Goal: Transaction & Acquisition: Download file/media

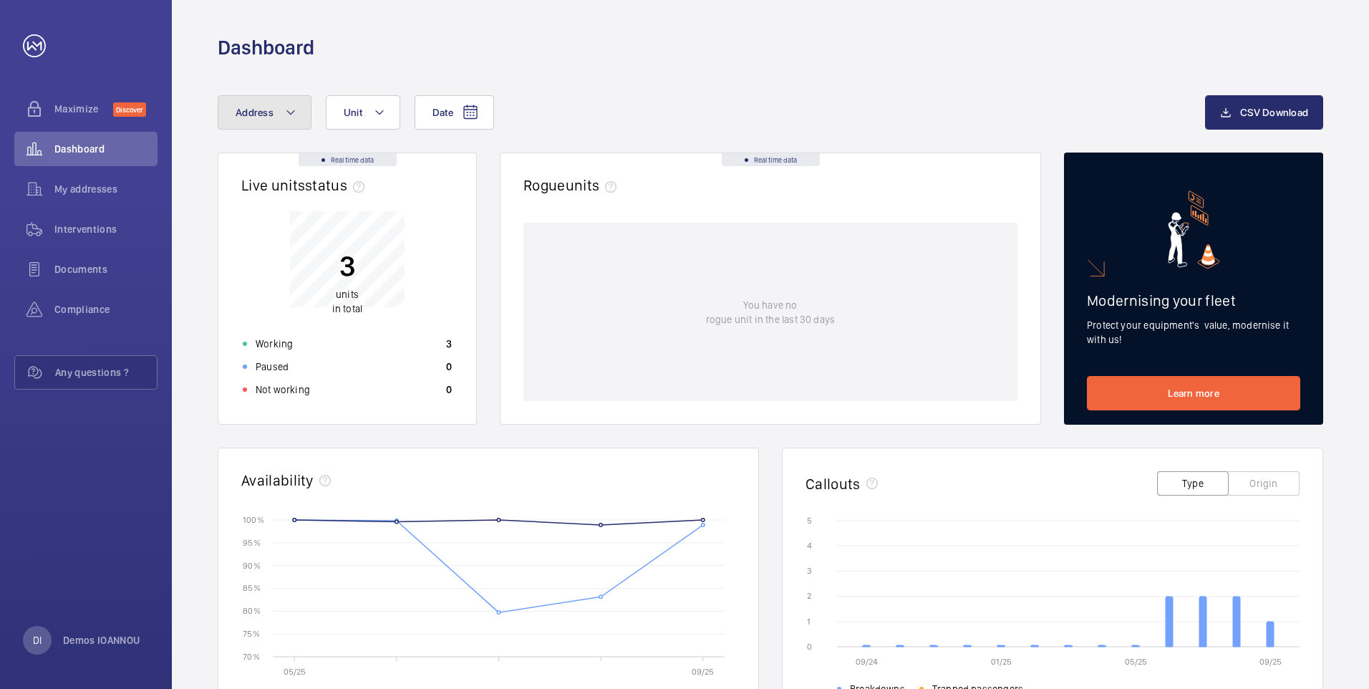
click at [278, 116] on button "Address" at bounding box center [265, 112] width 94 height 34
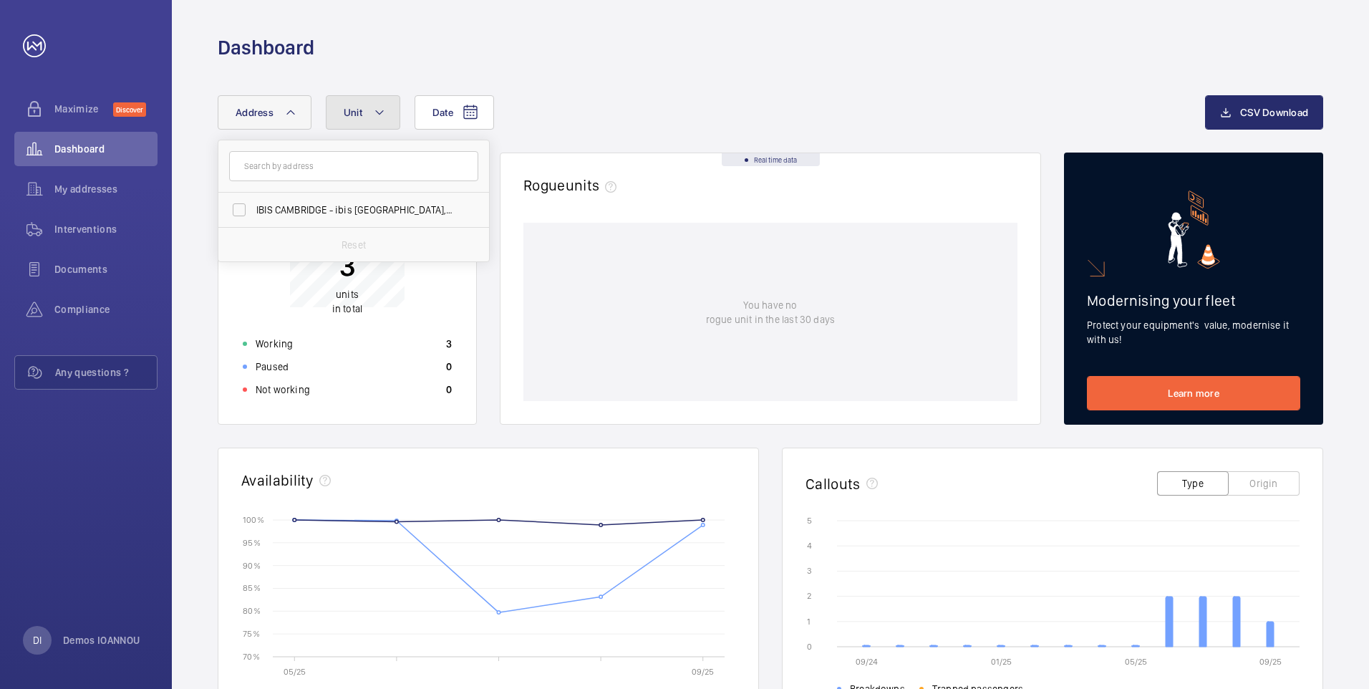
click at [389, 112] on button "Unit" at bounding box center [363, 112] width 74 height 34
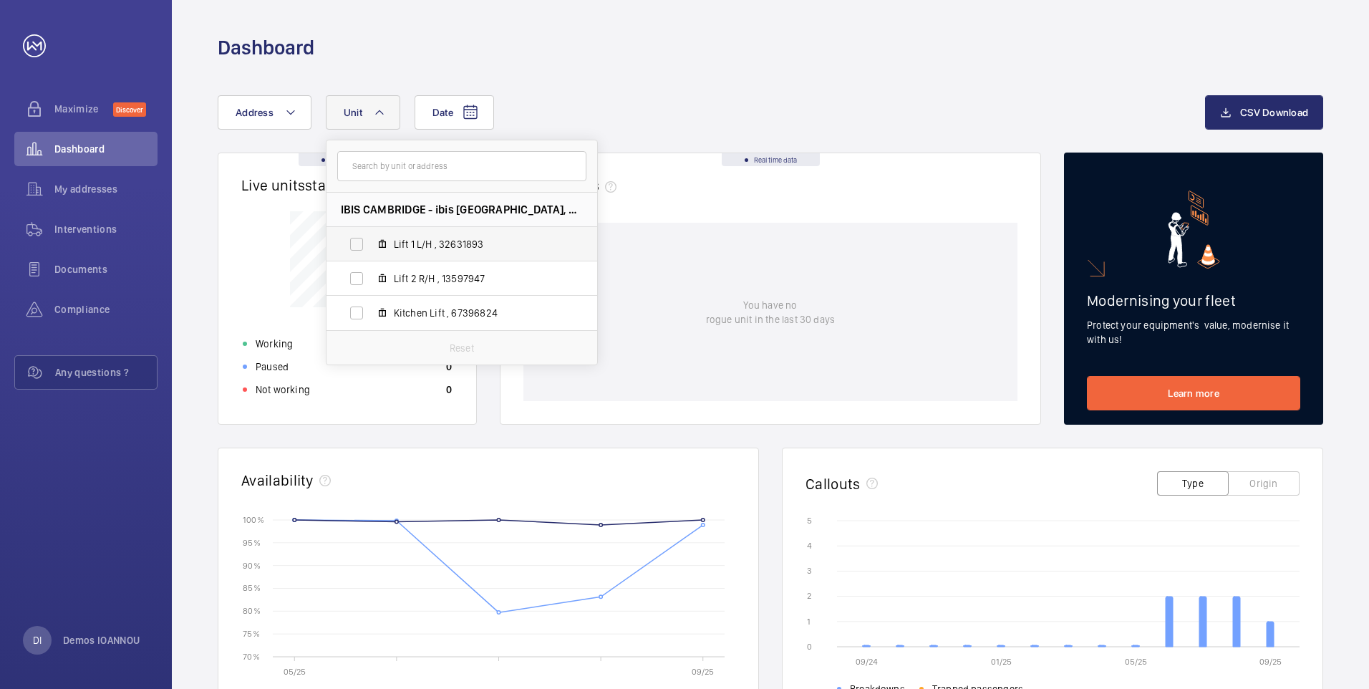
click at [353, 245] on label "Lift 1 L/H , 32631893" at bounding box center [450, 244] width 248 height 34
click at [353, 245] on input "Lift 1 L/H , 32631893" at bounding box center [356, 244] width 29 height 29
checkbox input "true"
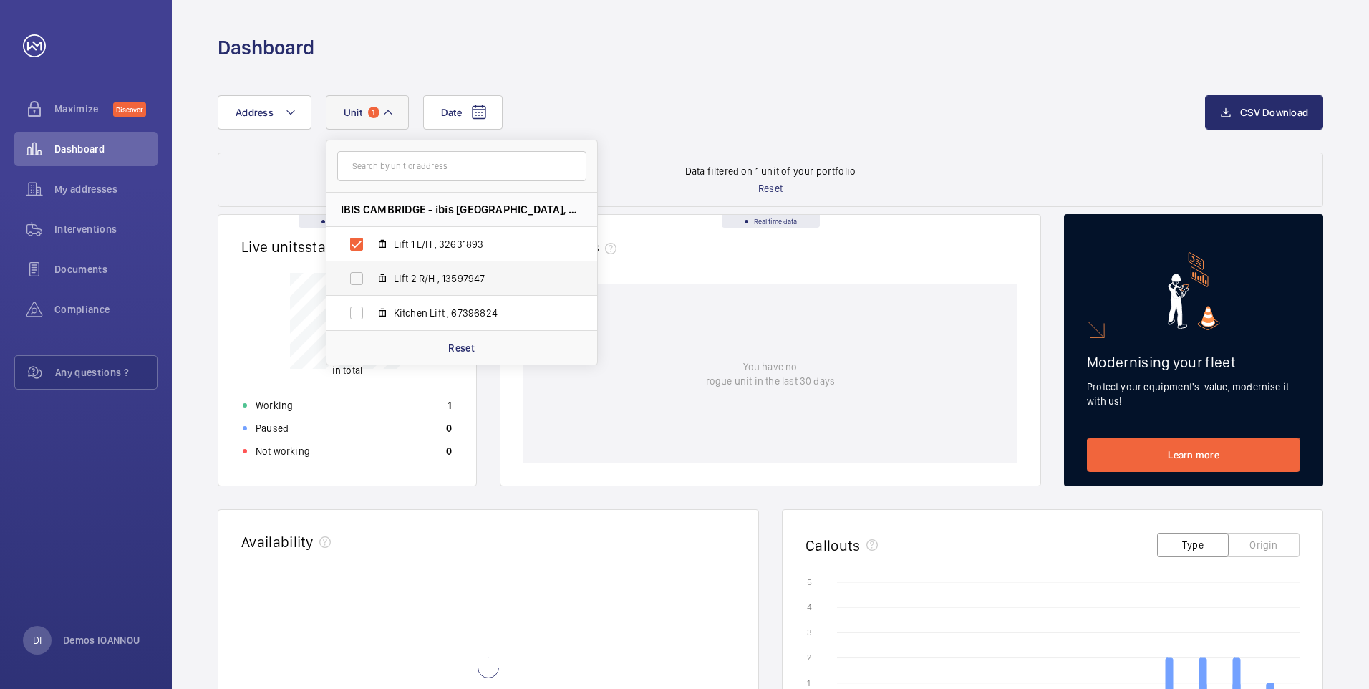
click at [355, 270] on label "Lift 2 R/H , 13597947" at bounding box center [450, 278] width 248 height 34
click at [355, 270] on input "Lift 2 R/H , 13597947" at bounding box center [356, 278] width 29 height 29
checkbox input "true"
click at [358, 312] on label "Kitchen Lift , 67396824" at bounding box center [450, 313] width 248 height 34
click at [358, 312] on input "Kitchen Lift , 67396824" at bounding box center [356, 312] width 29 height 29
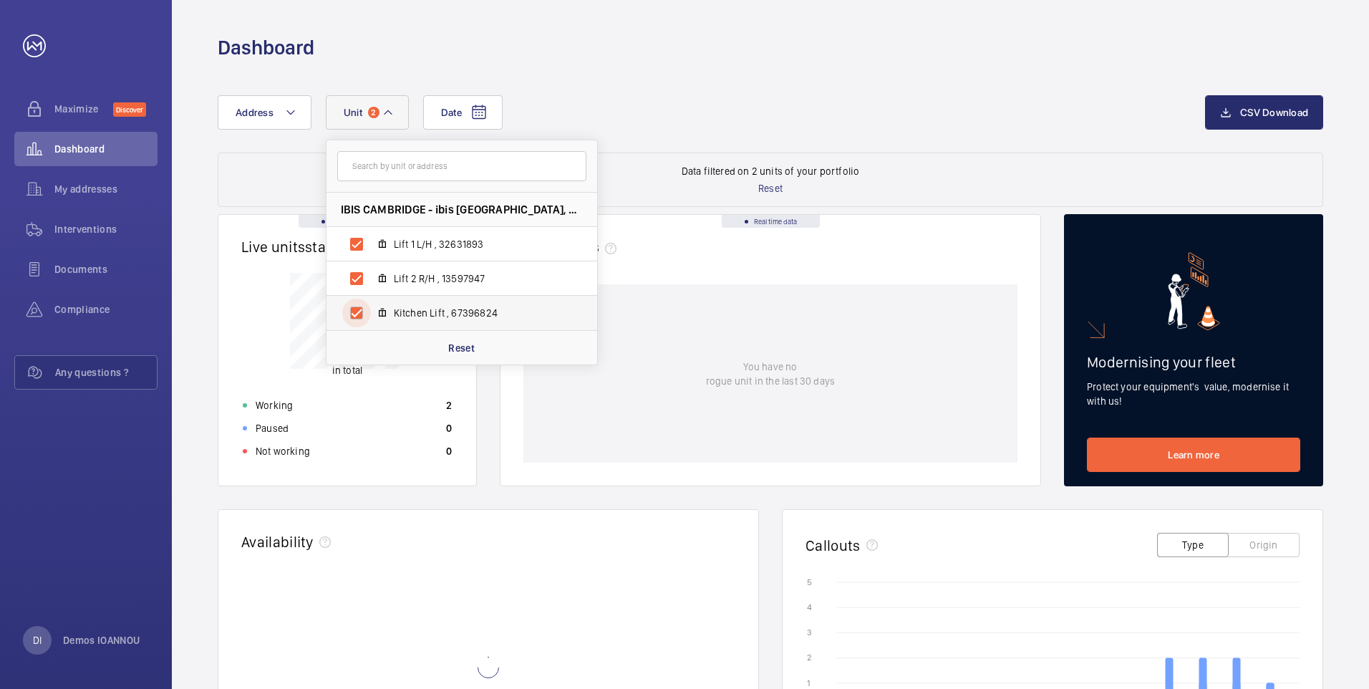
checkbox input "true"
click at [858, 84] on div "Date Address Unit 3 IBIS CAMBRIDGE - ibis [GEOGRAPHIC_DATA] Lift 1 L/H , 326318…" at bounding box center [770, 585] width 1197 height 1049
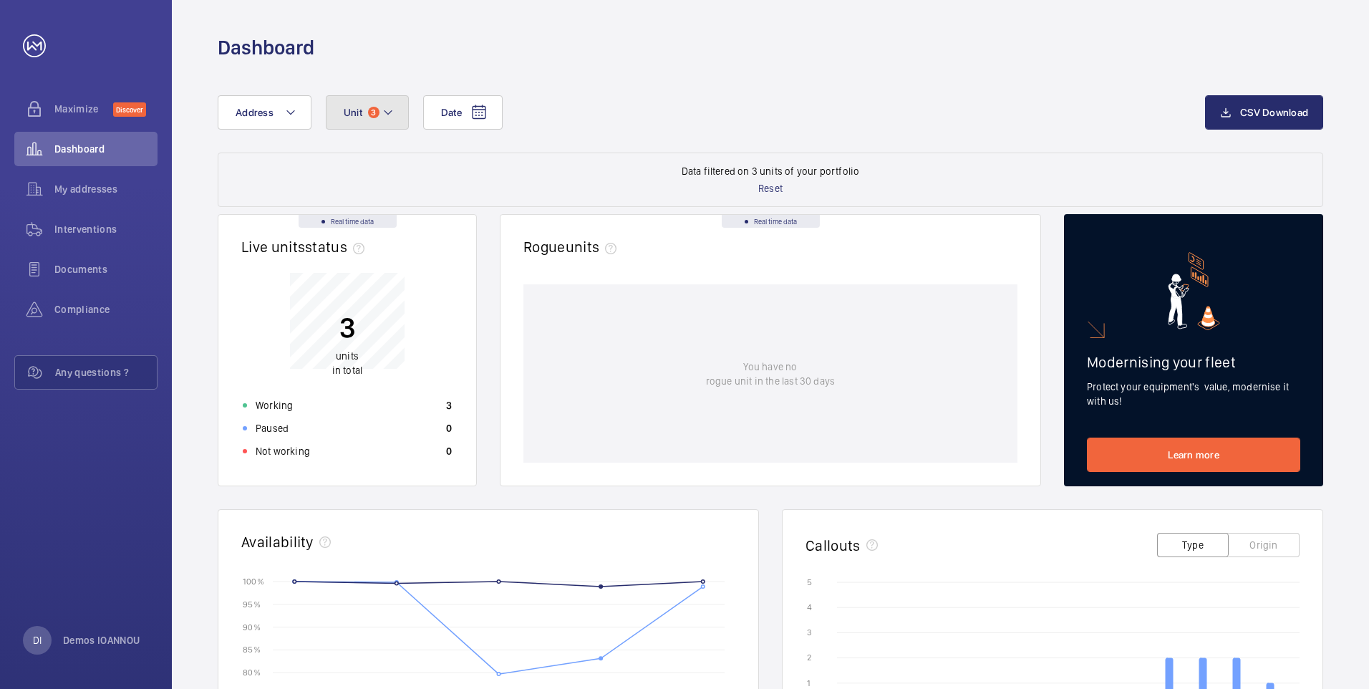
click at [367, 117] on button "Unit 3" at bounding box center [367, 112] width 83 height 34
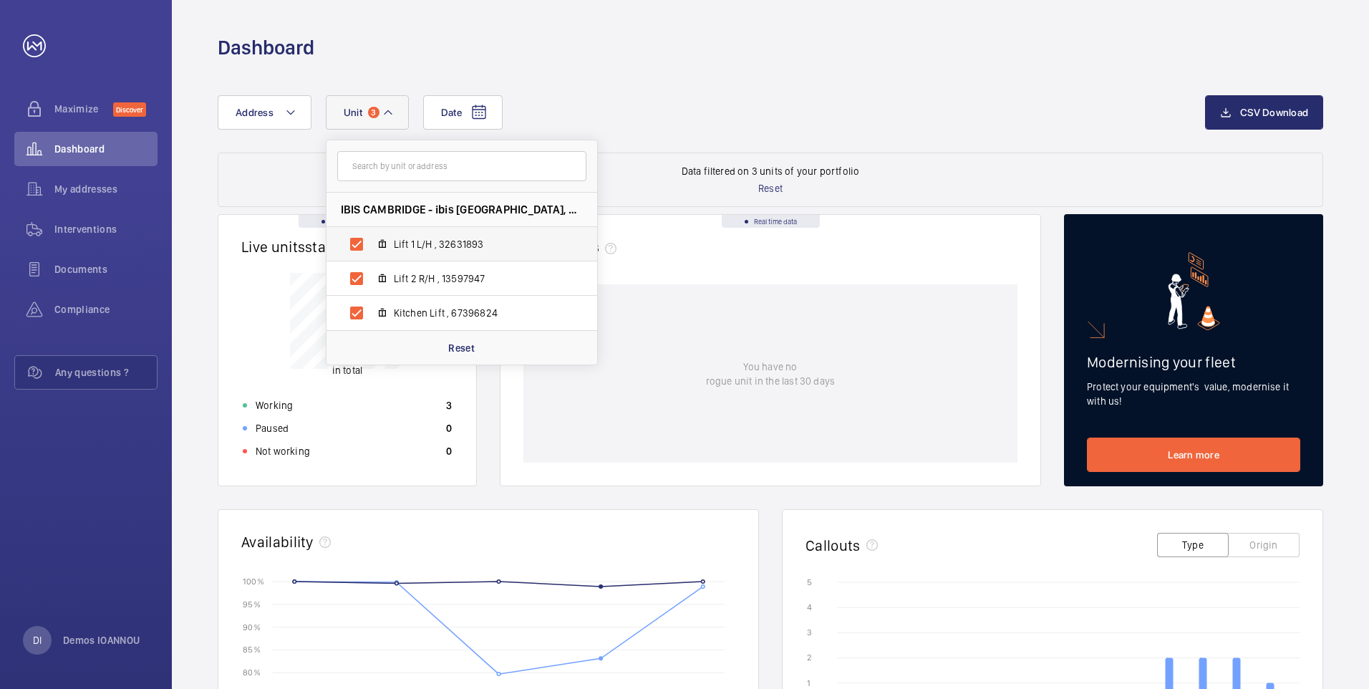
click at [358, 247] on label "Lift 1 L/H , 32631893" at bounding box center [450, 244] width 248 height 34
click at [358, 247] on input "Lift 1 L/H , 32631893" at bounding box center [356, 244] width 29 height 29
click at [351, 259] on label "Lift 1 L/H , 32631893" at bounding box center [450, 244] width 248 height 34
click at [351, 258] on input "Lift 1 L/H , 32631893" at bounding box center [356, 244] width 29 height 29
checkbox input "true"
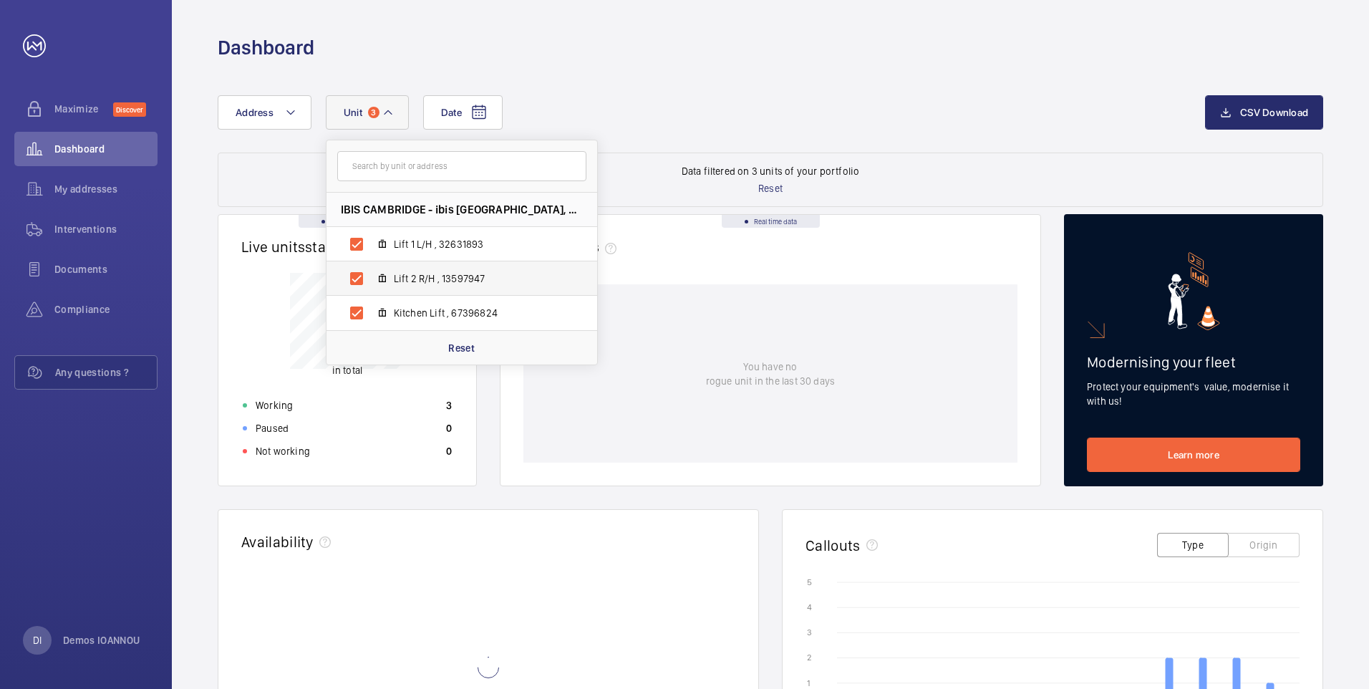
click at [359, 283] on label "Lift 2 R/H , 13597947" at bounding box center [450, 278] width 248 height 34
click at [359, 283] on input "Lift 2 R/H , 13597947" at bounding box center [356, 278] width 29 height 29
checkbox input "false"
click at [359, 310] on label "Kitchen Lift , 67396824" at bounding box center [450, 313] width 248 height 34
click at [359, 310] on input "Kitchen Lift , 67396824" at bounding box center [356, 312] width 29 height 29
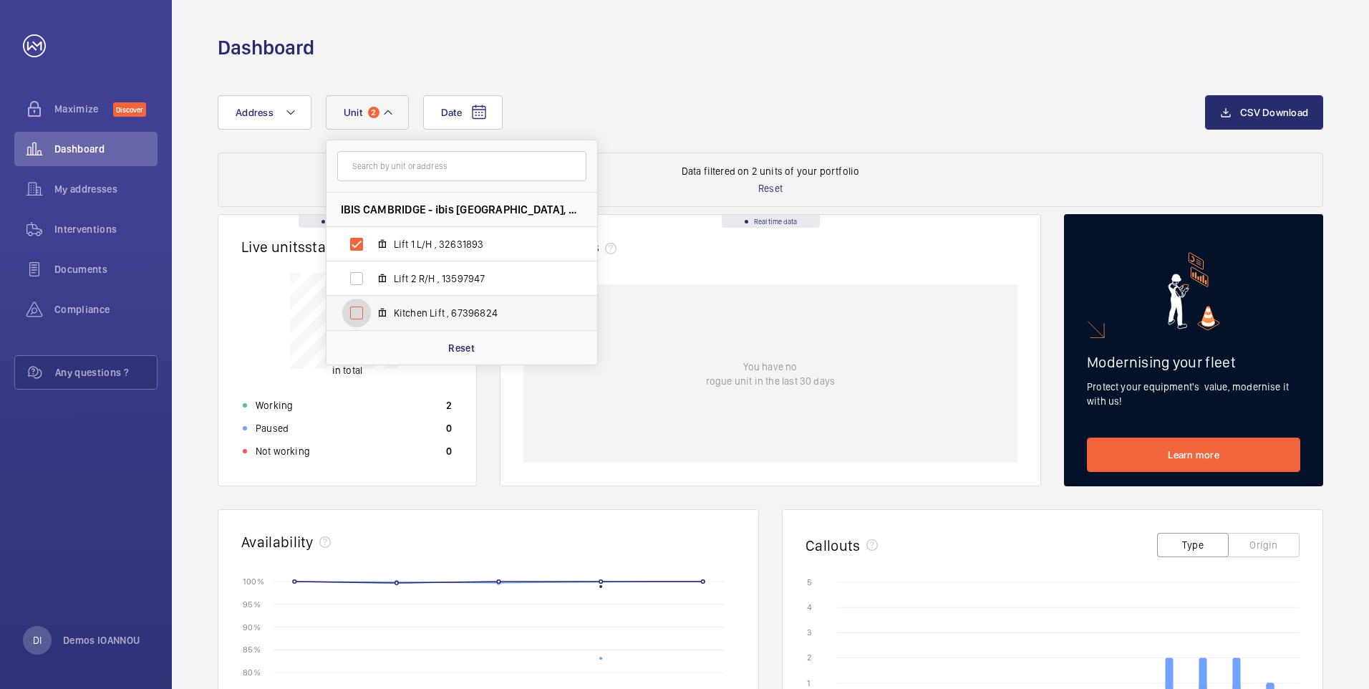
checkbox input "false"
click at [359, 243] on label "Lift 1 L/H , 32631893" at bounding box center [450, 244] width 248 height 34
click at [359, 243] on input "Lift 1 L/H , 32631893" at bounding box center [356, 244] width 29 height 29
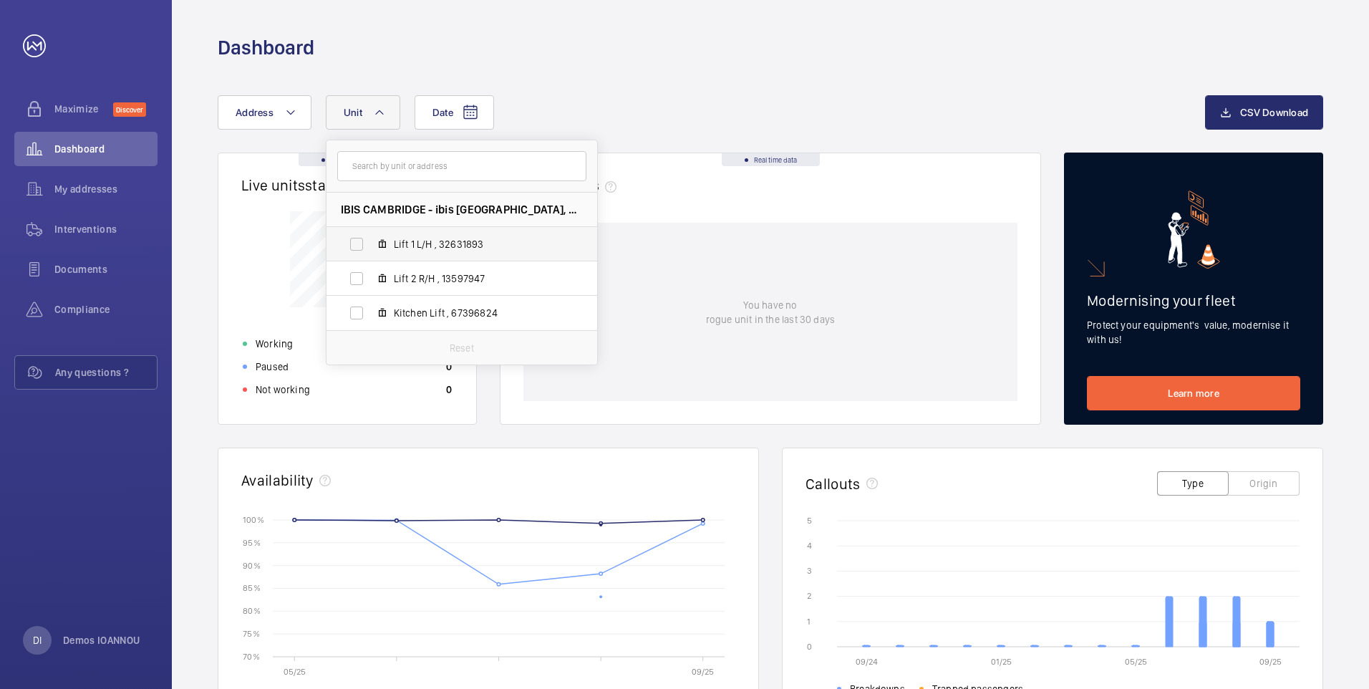
click at [467, 234] on label "Lift 1 L/H , 32631893" at bounding box center [450, 244] width 248 height 34
click at [371, 234] on input "Lift 1 L/H , 32631893" at bounding box center [356, 244] width 29 height 29
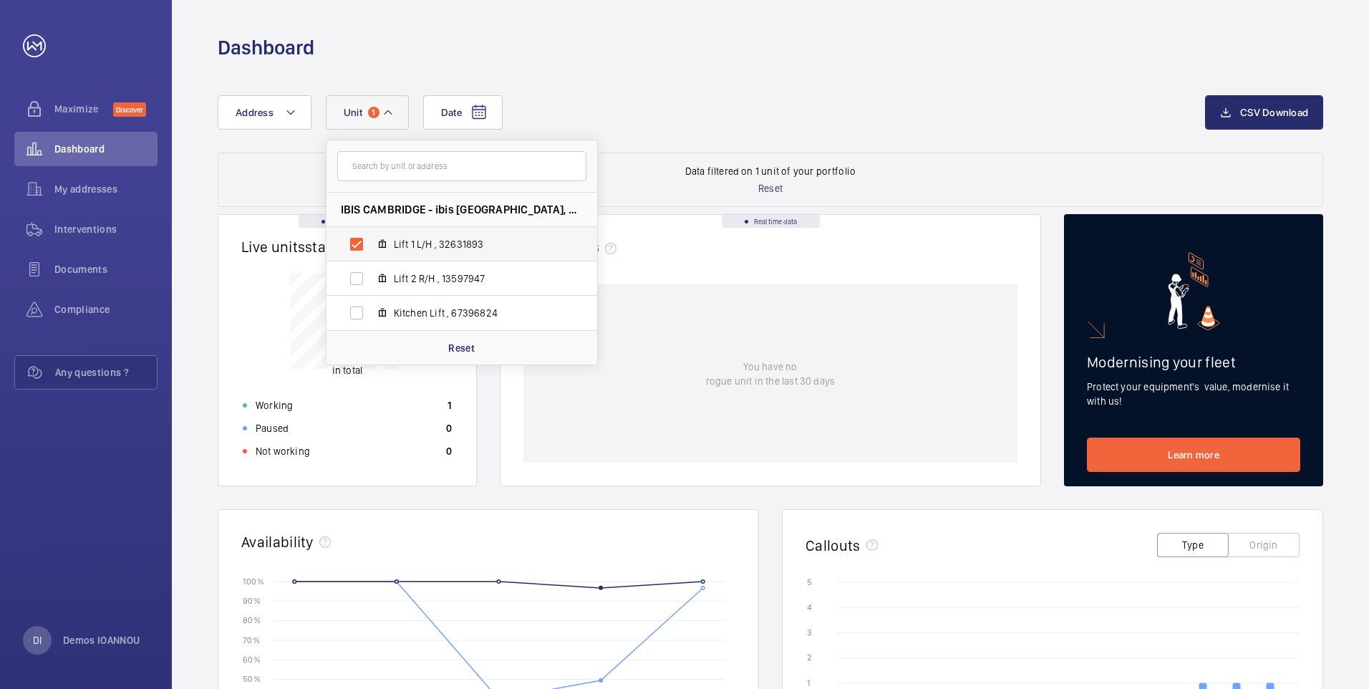
click at [339, 233] on label "Lift 1 L/H , 32631893" at bounding box center [450, 244] width 248 height 34
click at [342, 233] on input "Lift 1 L/H , 32631893" at bounding box center [356, 244] width 29 height 29
checkbox input "false"
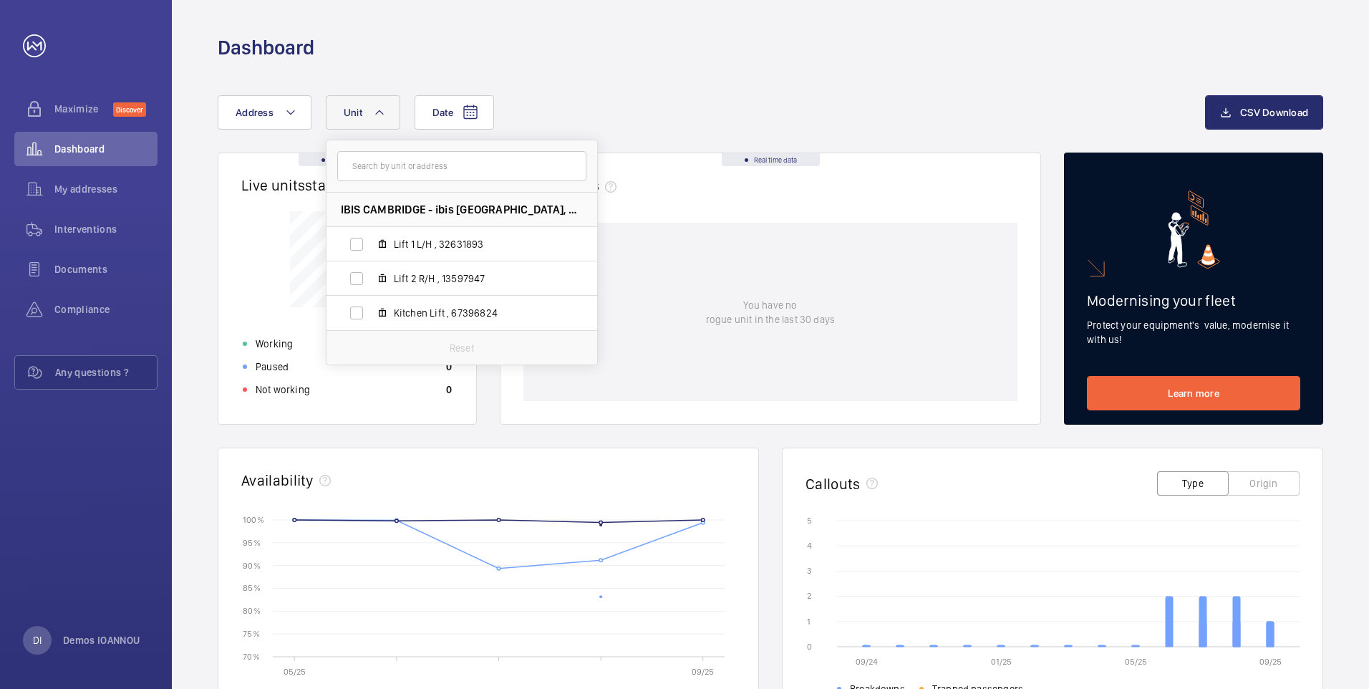
click at [602, 68] on div "Date Address Unit IBIS CAMBRIDGE - ibis [GEOGRAPHIC_DATA] Lift 1 L/H , 32631893…" at bounding box center [770, 555] width 1197 height 988
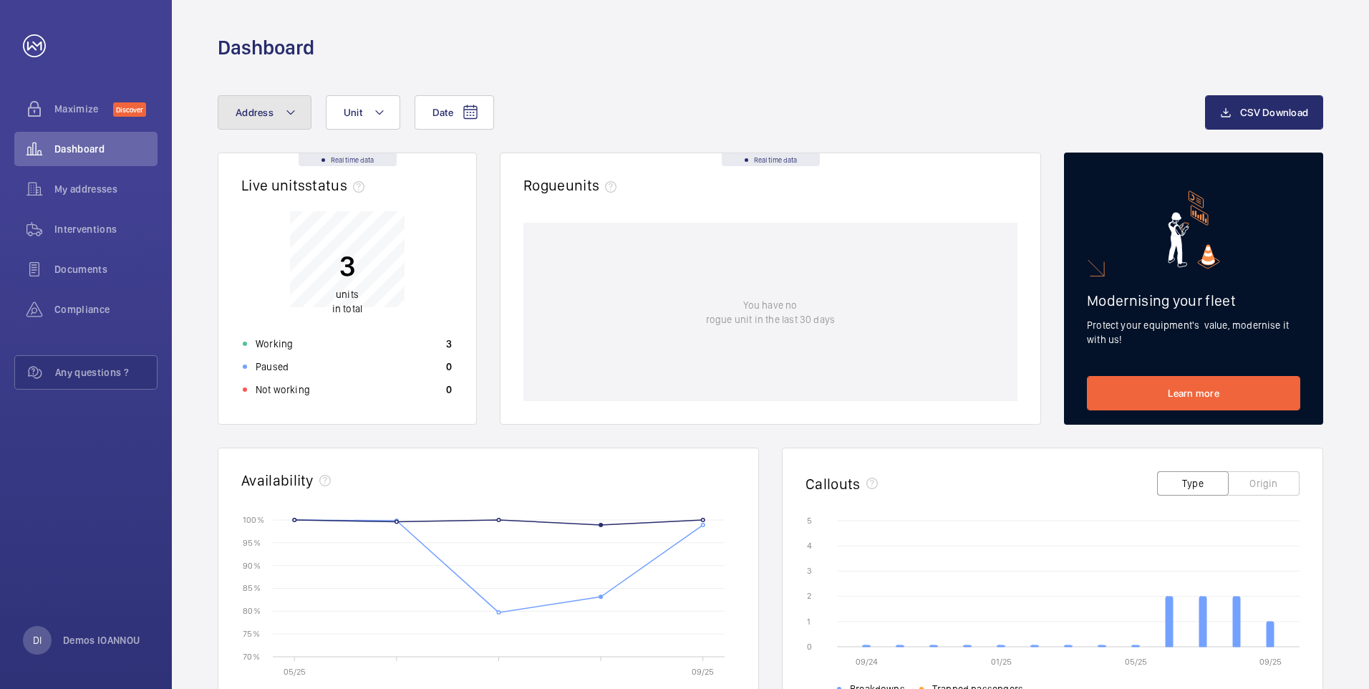
click at [257, 121] on button "Address" at bounding box center [265, 112] width 94 height 34
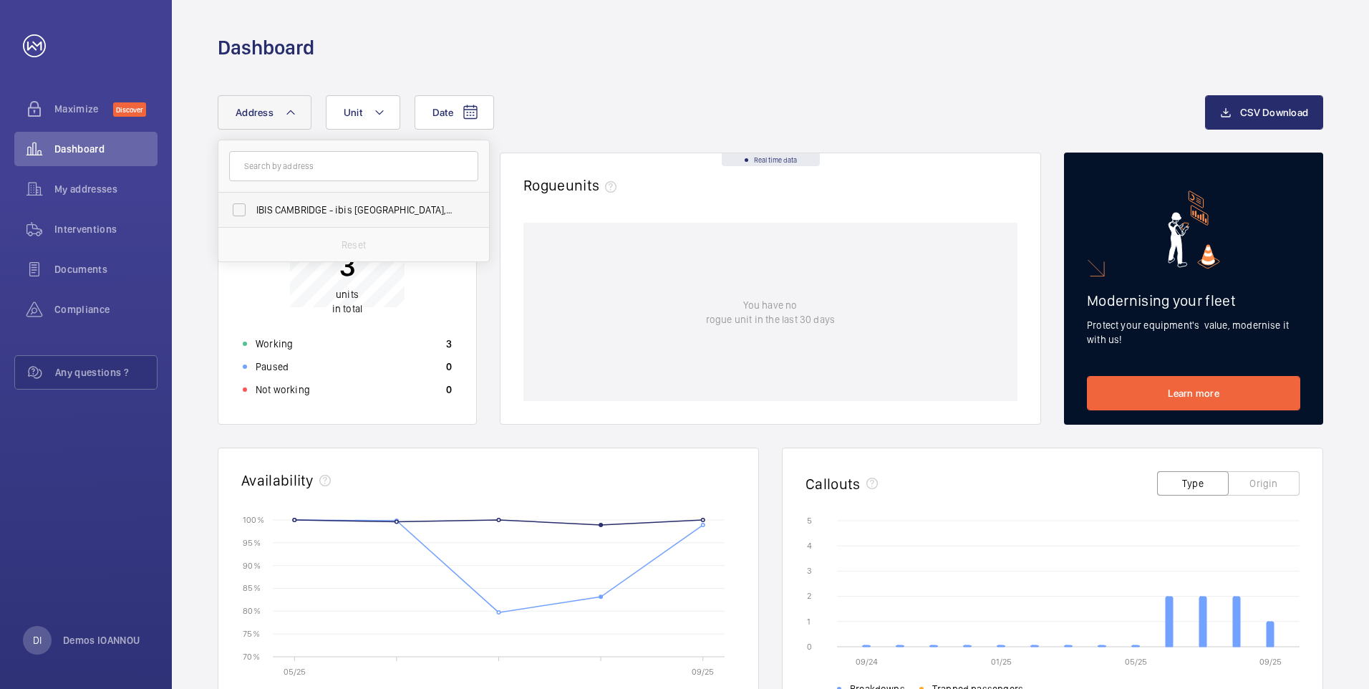
click at [230, 210] on label "IBIS CAMBRIDGE - ibis [GEOGRAPHIC_DATA], [GEOGRAPHIC_DATA]" at bounding box center [342, 210] width 249 height 34
click at [230, 210] on input "IBIS CAMBRIDGE - ibis [GEOGRAPHIC_DATA], [GEOGRAPHIC_DATA]" at bounding box center [239, 209] width 29 height 29
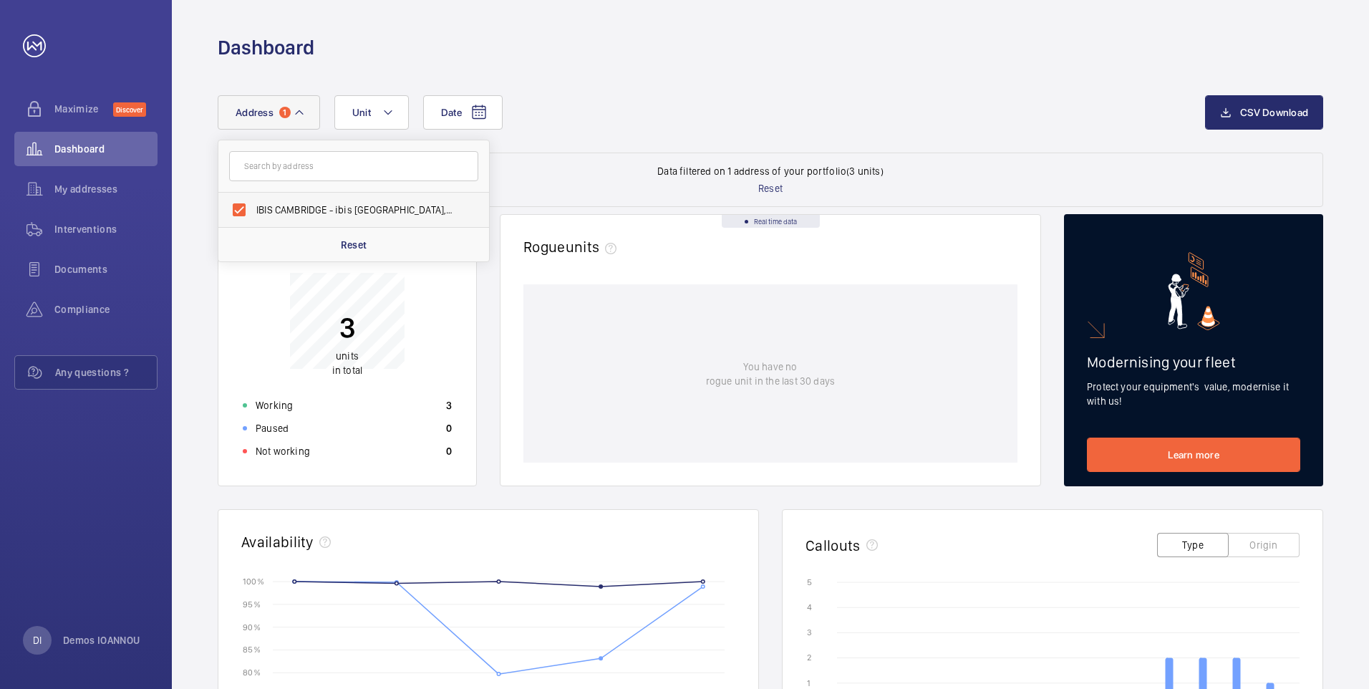
click at [248, 203] on label "IBIS CAMBRIDGE - ibis [GEOGRAPHIC_DATA], [GEOGRAPHIC_DATA]" at bounding box center [342, 210] width 249 height 34
click at [248, 203] on input "IBIS CAMBRIDGE - ibis [GEOGRAPHIC_DATA], [GEOGRAPHIC_DATA]" at bounding box center [239, 209] width 29 height 29
checkbox input "false"
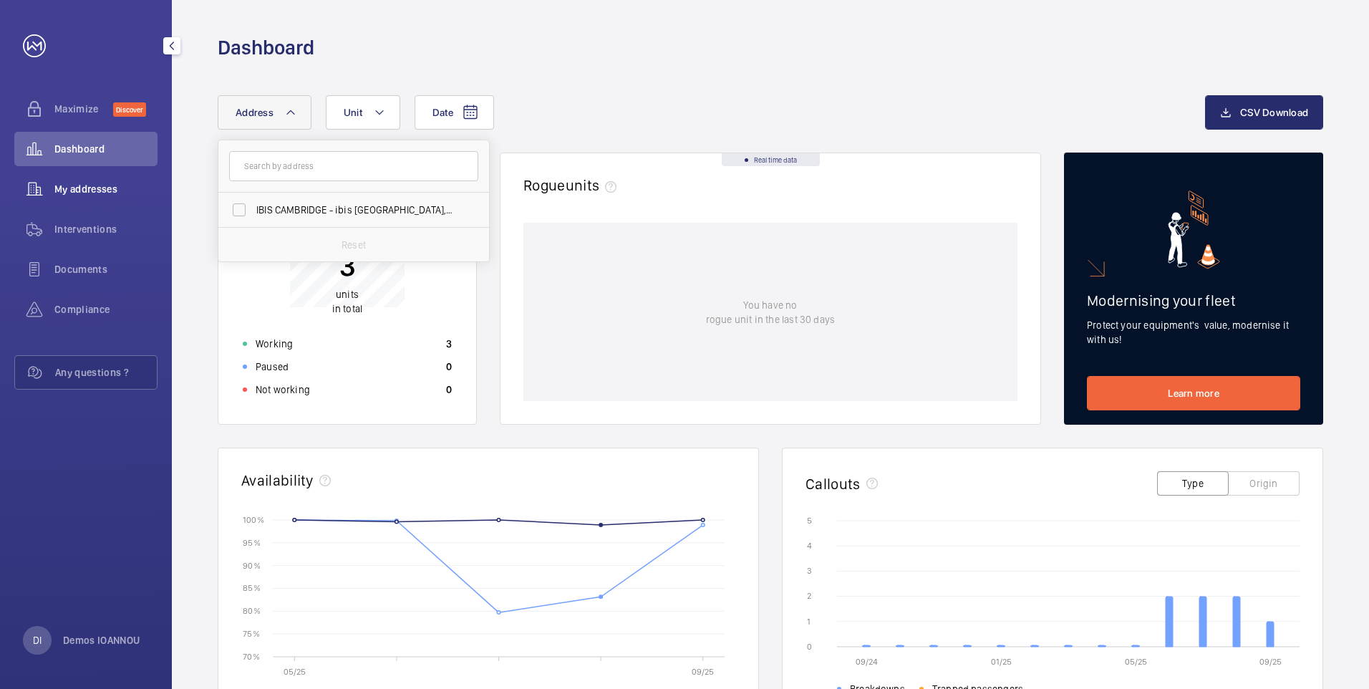
click at [115, 182] on span "My addresses" at bounding box center [105, 189] width 103 height 14
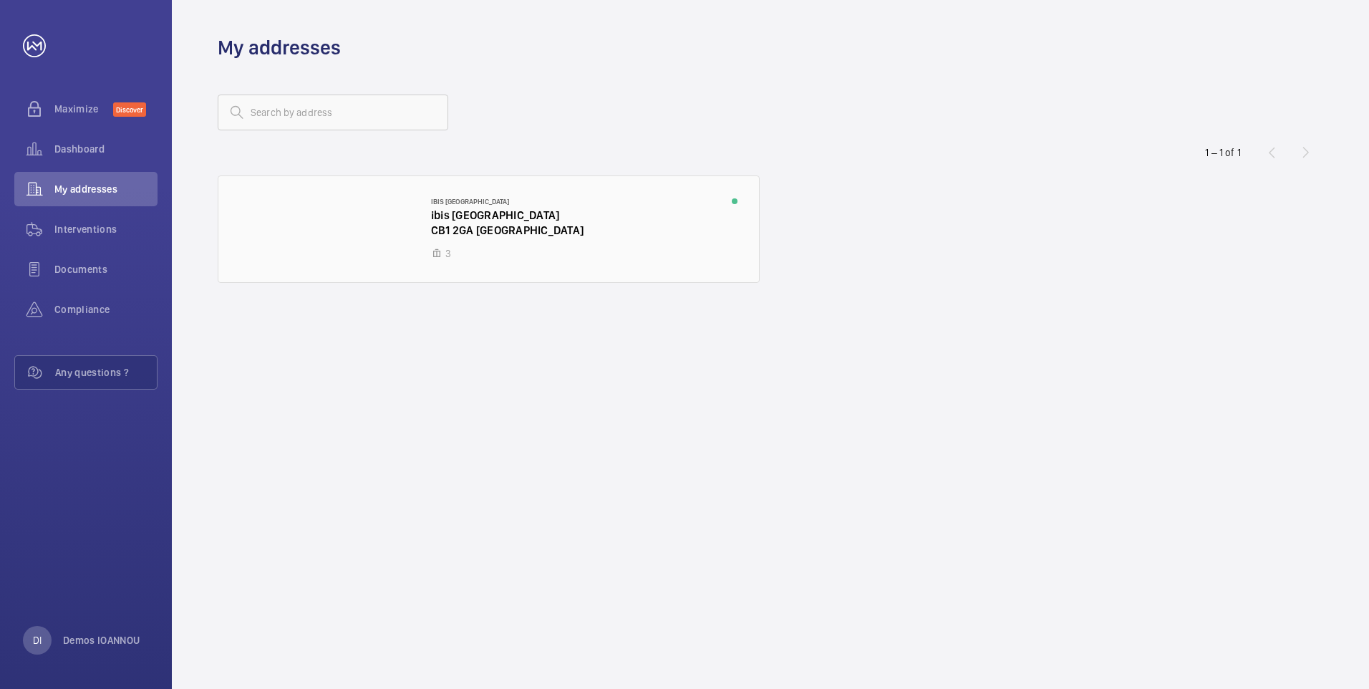
click at [698, 210] on div at bounding box center [488, 229] width 540 height 106
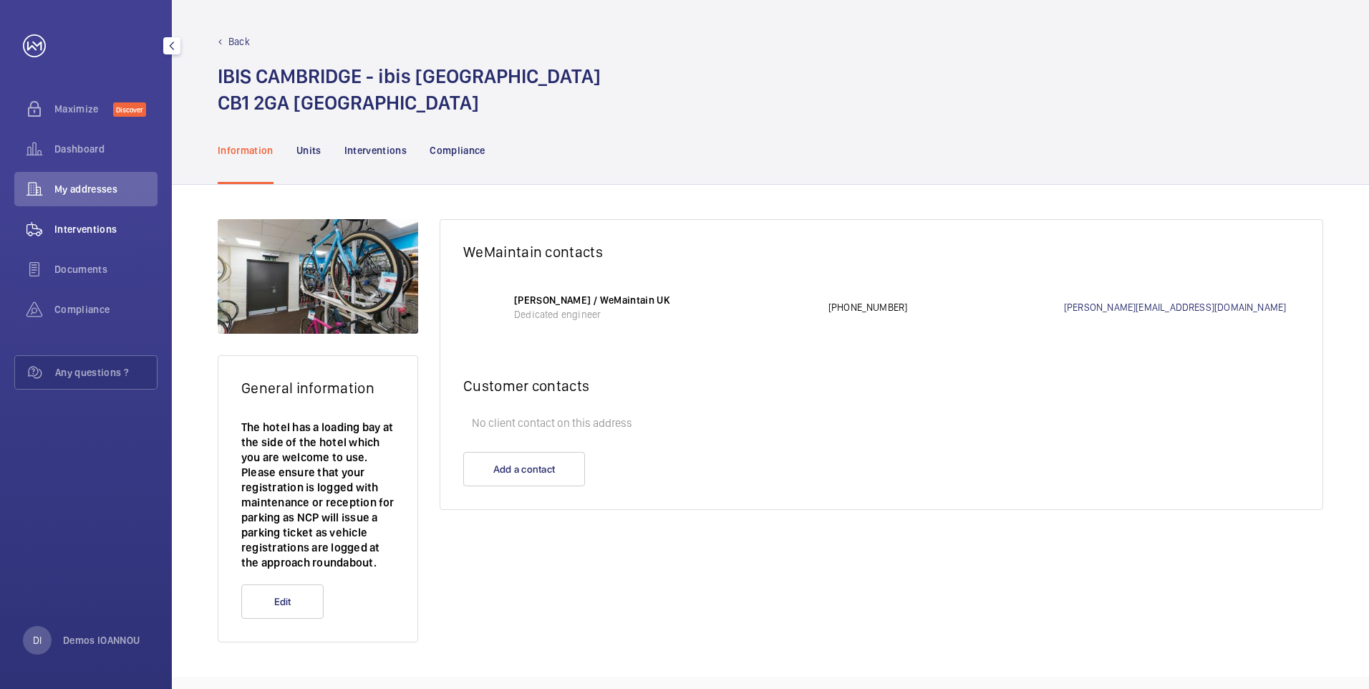
click at [100, 237] on div "Interventions" at bounding box center [85, 229] width 143 height 34
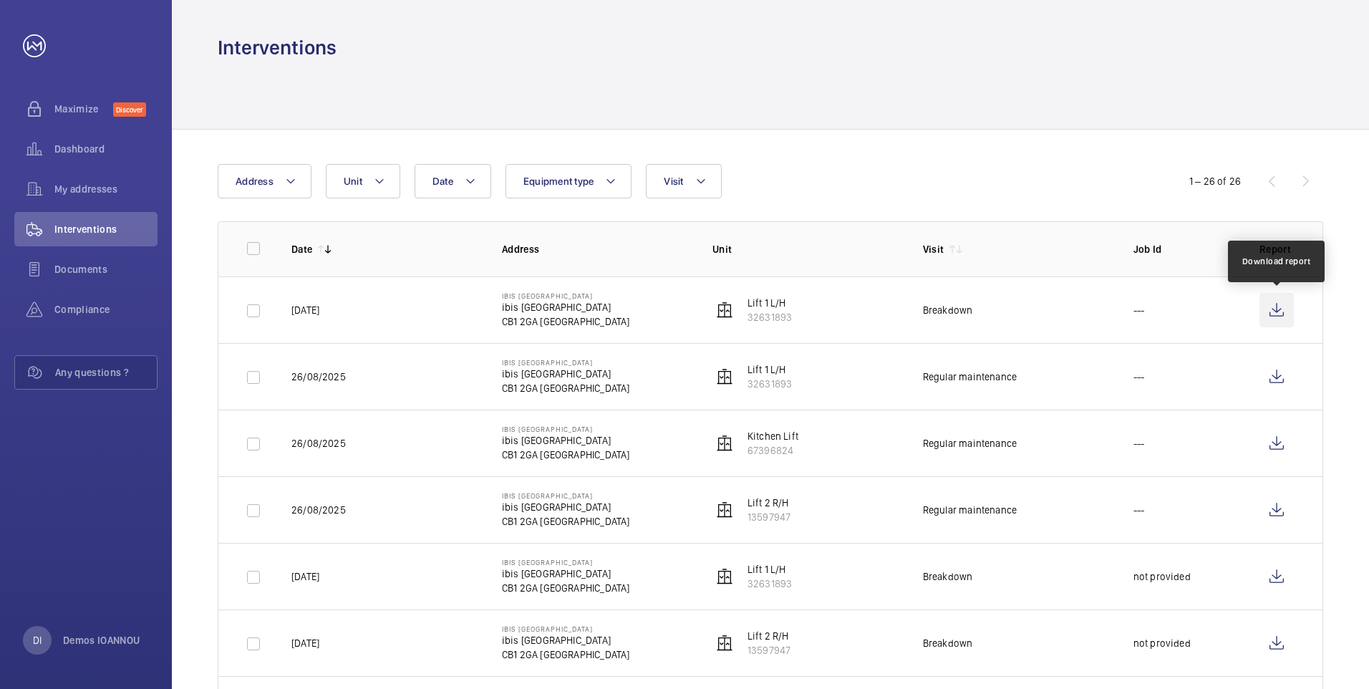
click at [1281, 309] on wm-front-icon-button at bounding box center [1276, 310] width 34 height 34
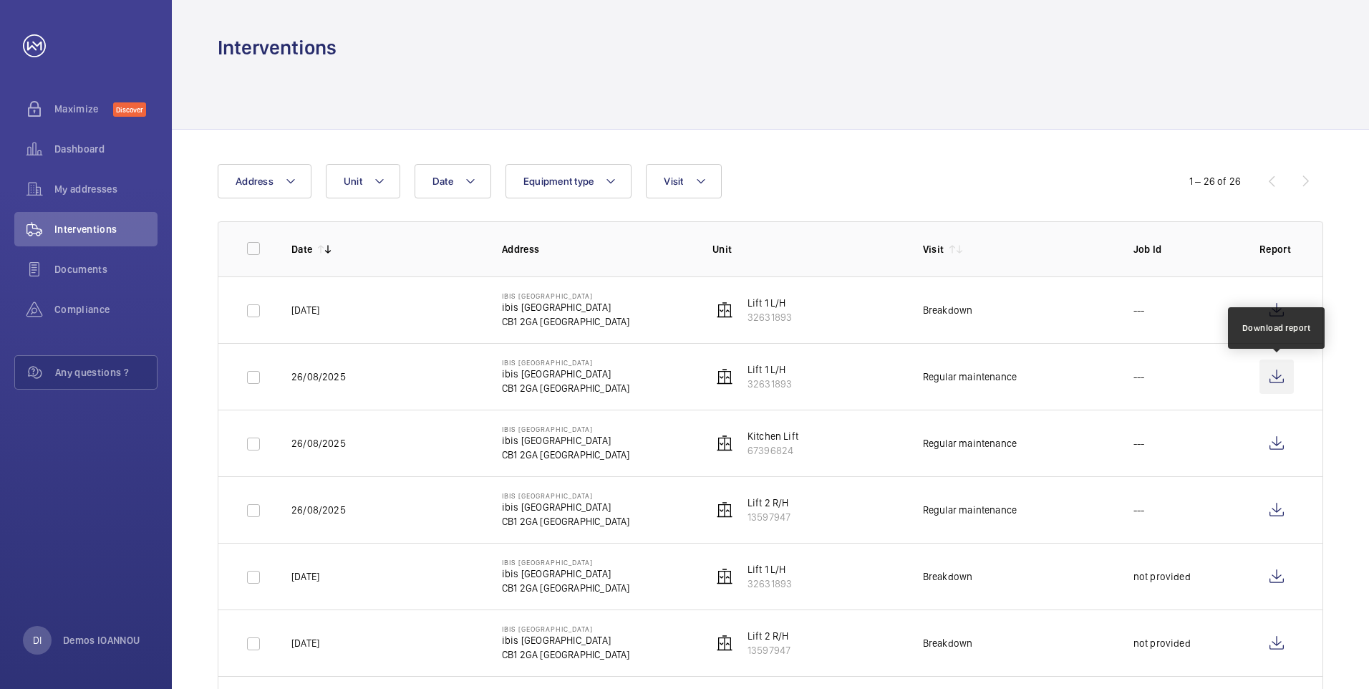
click at [1268, 374] on wm-front-icon-button at bounding box center [1276, 376] width 34 height 34
